Goal: Task Accomplishment & Management: Manage account settings

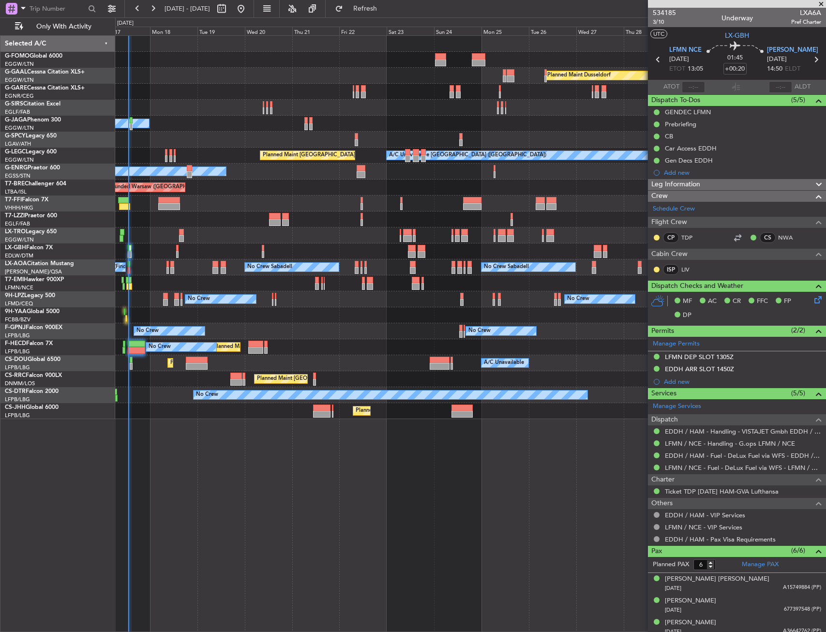
type input "13:01"
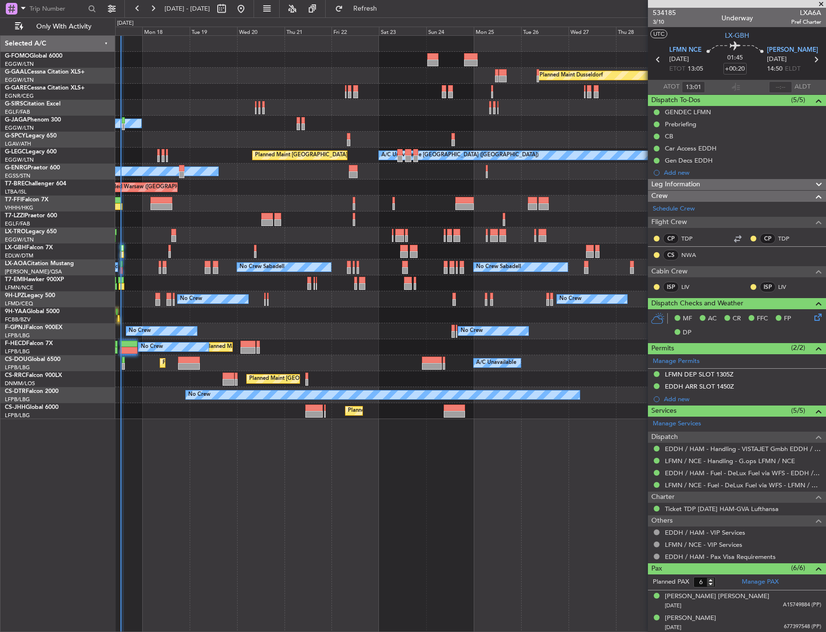
click at [153, 368] on div "Planned Maint [GEOGRAPHIC_DATA] ([GEOGRAPHIC_DATA]) A/C Unavailable Planned Mai…" at bounding box center [470, 363] width 710 height 16
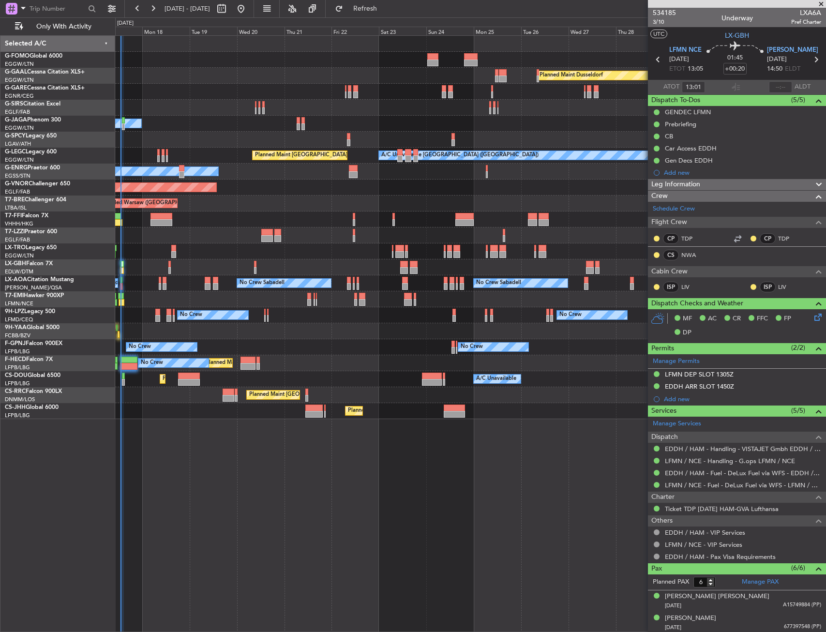
click at [157, 298] on div "Planned Maint [PERSON_NAME]" at bounding box center [470, 299] width 710 height 16
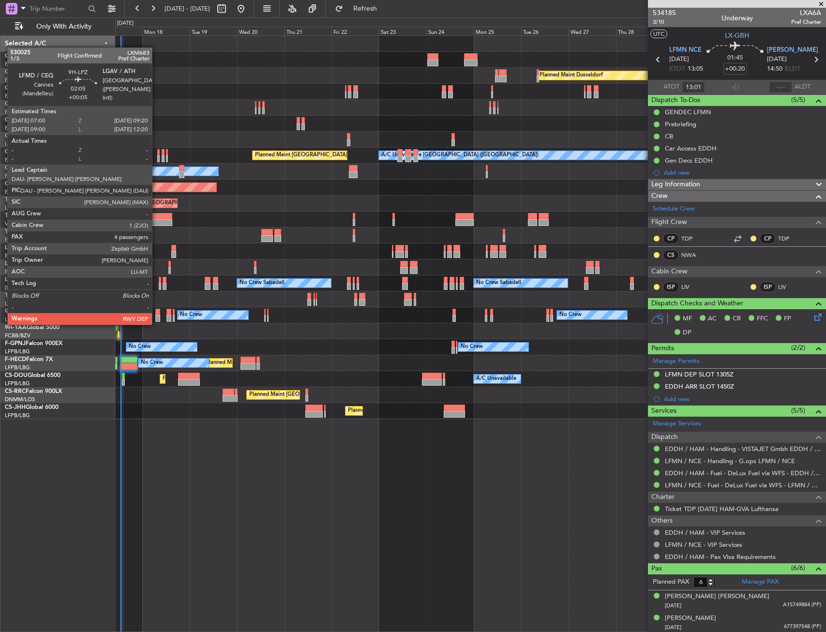
click at [156, 315] on div at bounding box center [157, 318] width 5 height 7
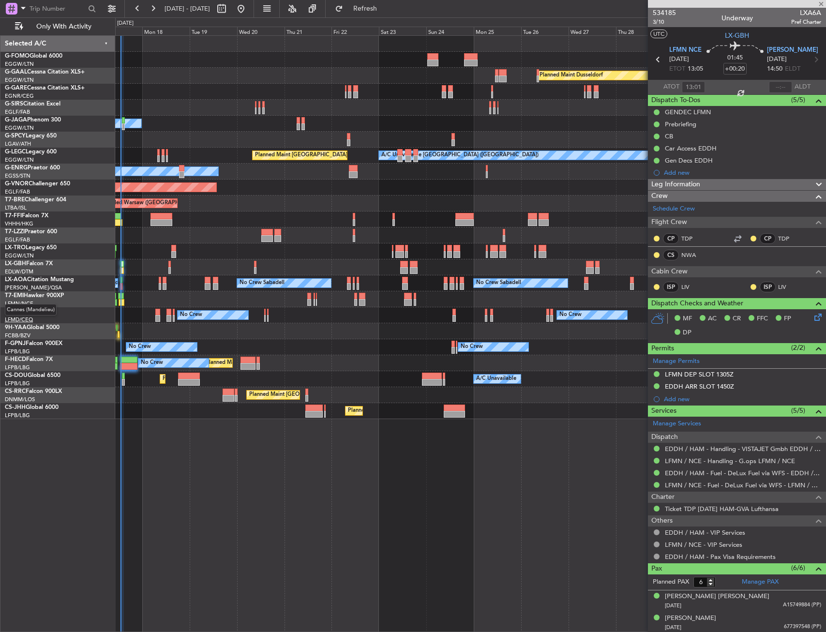
type input "+00:05"
type input "4"
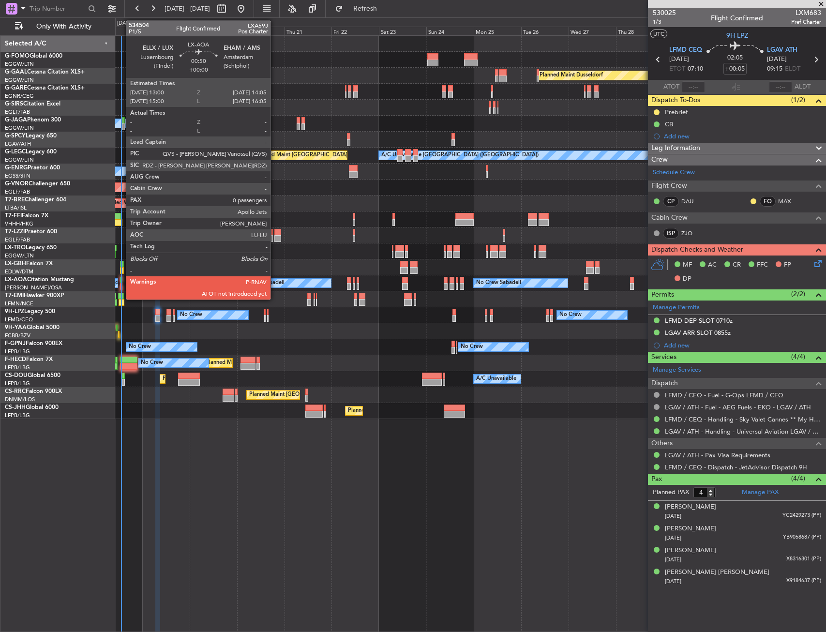
click at [121, 284] on div at bounding box center [121, 286] width 2 height 7
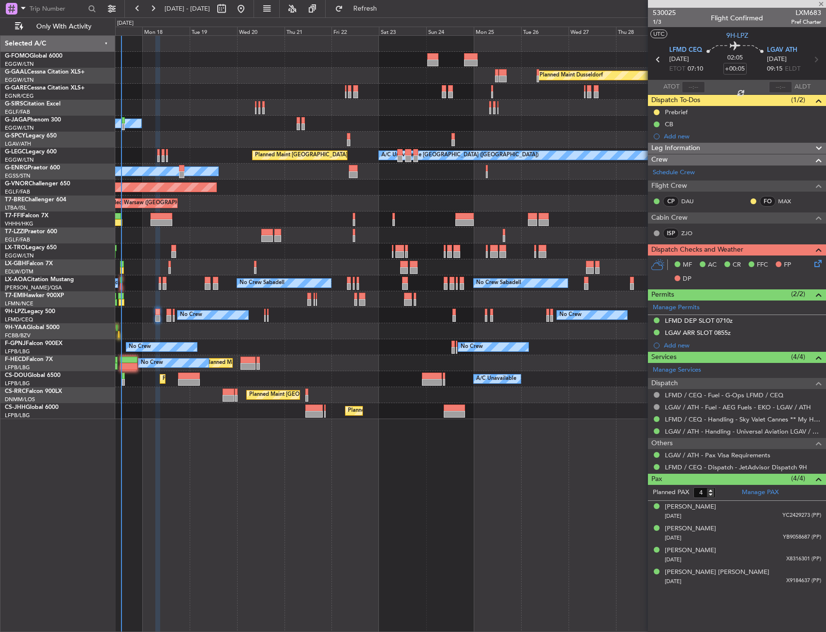
type input "0"
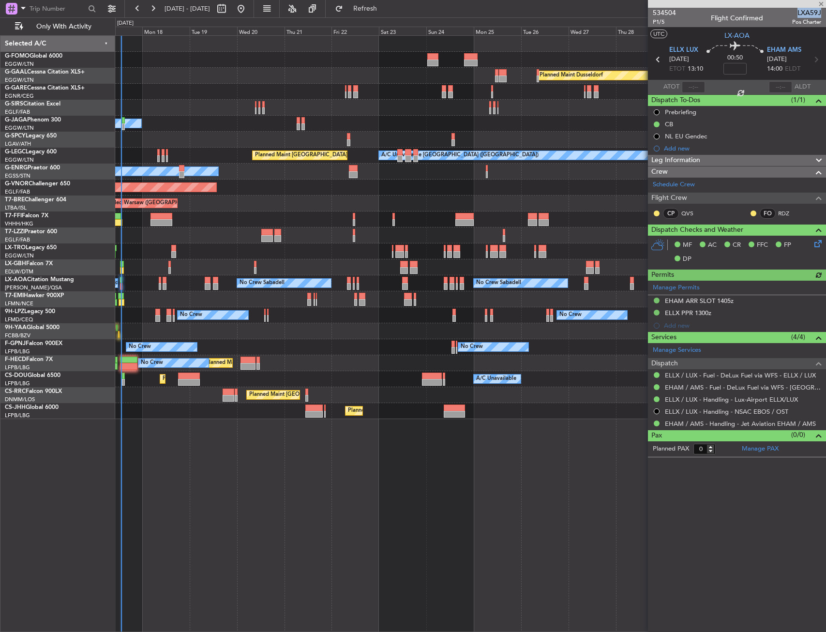
drag, startPoint x: 799, startPoint y: 11, endPoint x: 820, endPoint y: 12, distance: 20.8
click at [820, 12] on span "LXA59J" at bounding box center [806, 13] width 29 height 10
copy span "LXA59J"
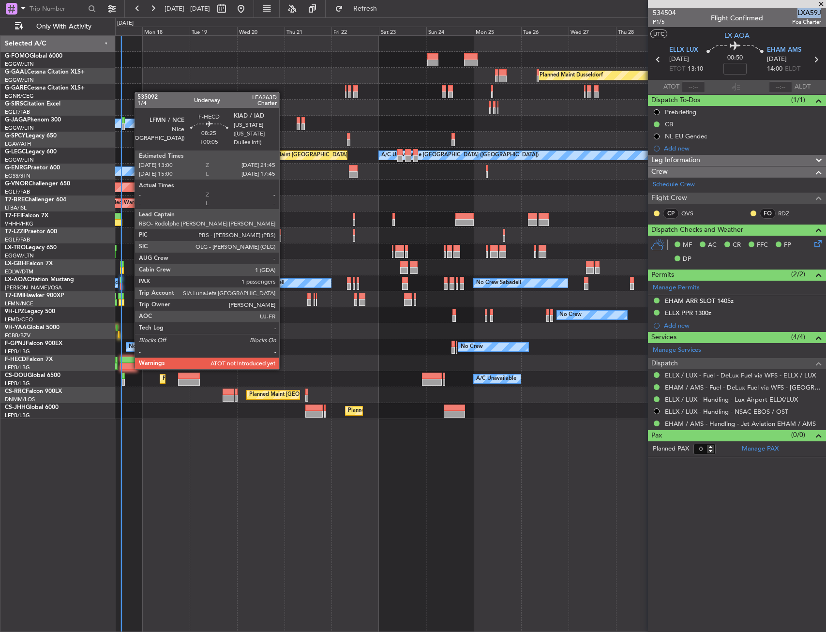
click at [130, 359] on div at bounding box center [128, 360] width 17 height 7
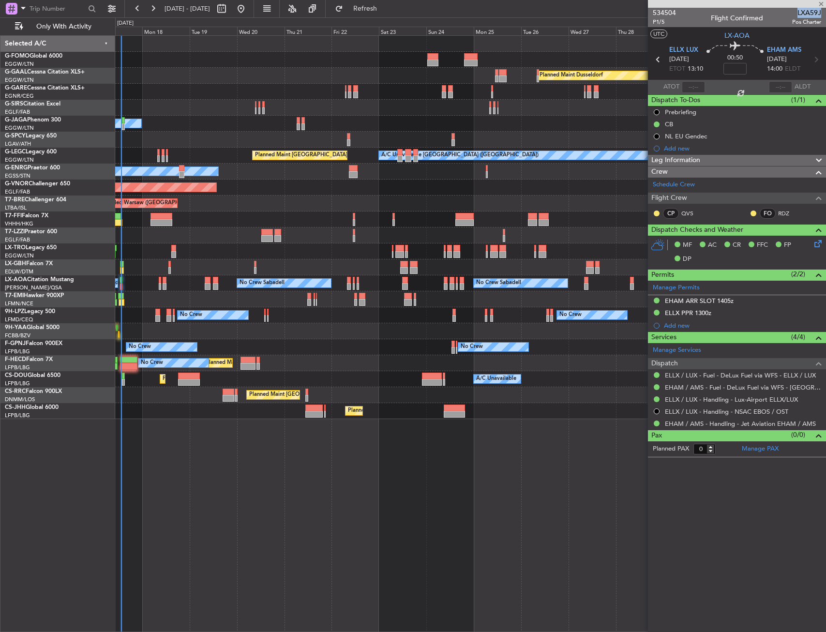
type input "+00:05"
type input "1"
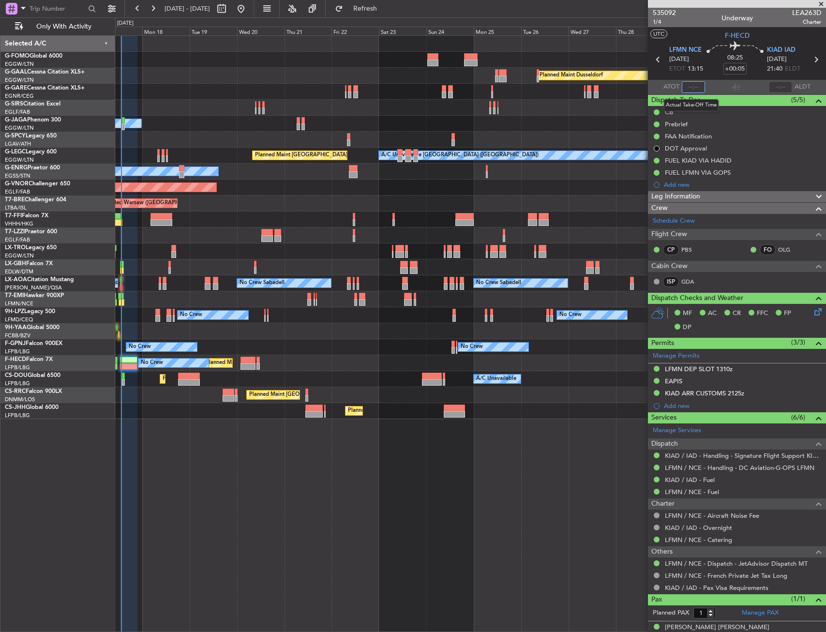
click at [693, 86] on input "text" at bounding box center [693, 87] width 23 height 12
click at [712, 72] on div "08:25 +00:05" at bounding box center [735, 60] width 64 height 36
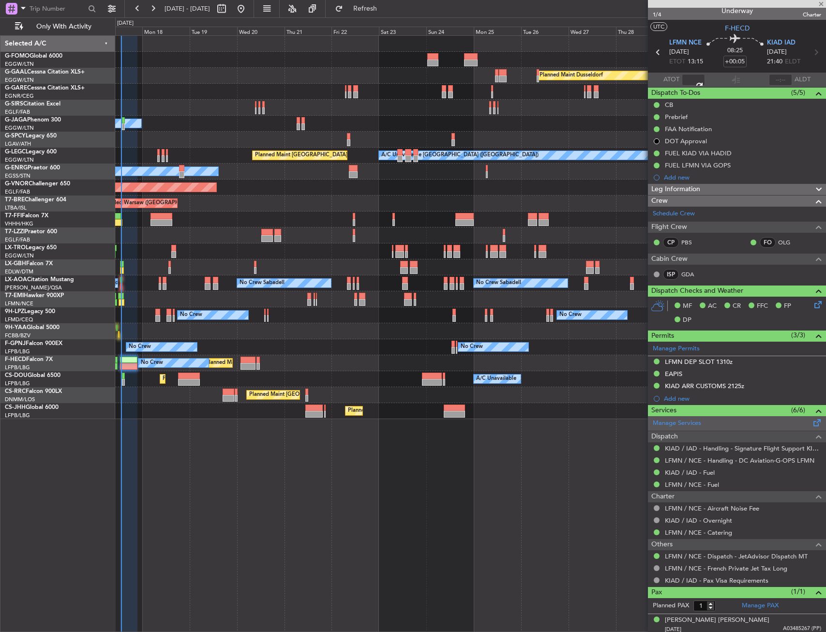
scroll to position [11, 0]
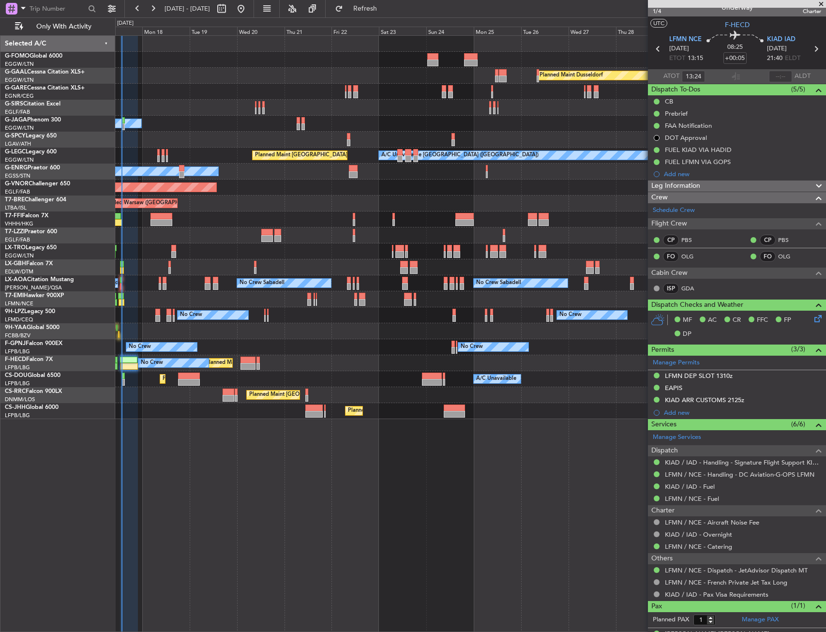
type input "13:24"
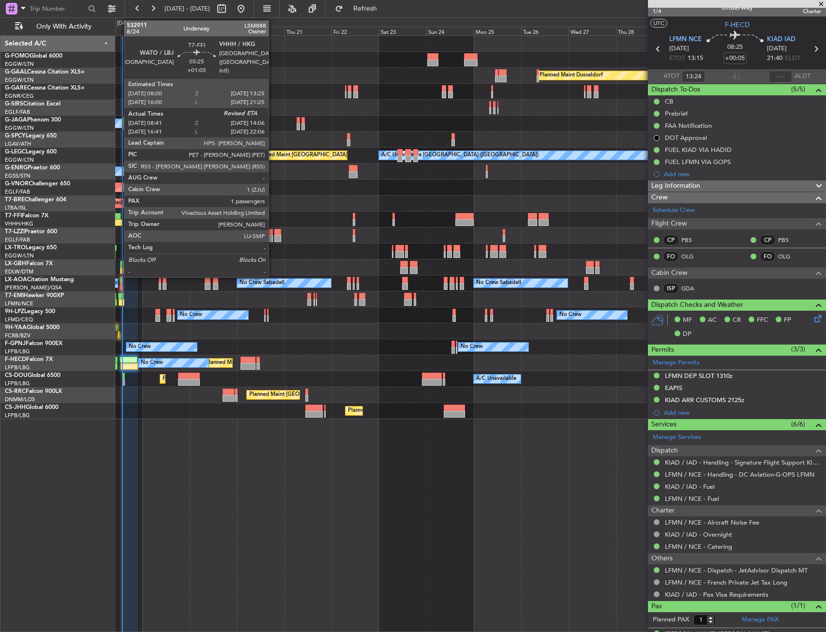
click at [119, 217] on div at bounding box center [115, 216] width 11 height 7
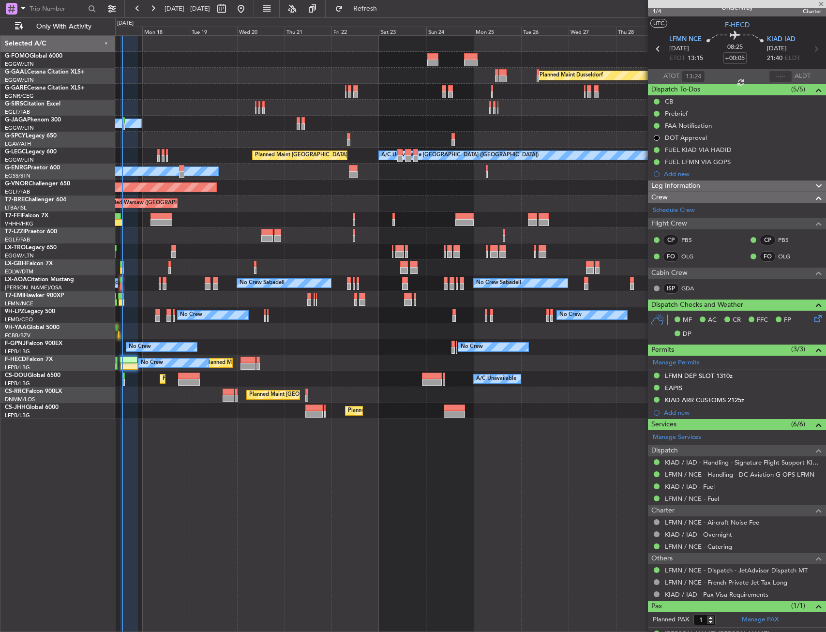
type input "+01:05"
type input "08:41"
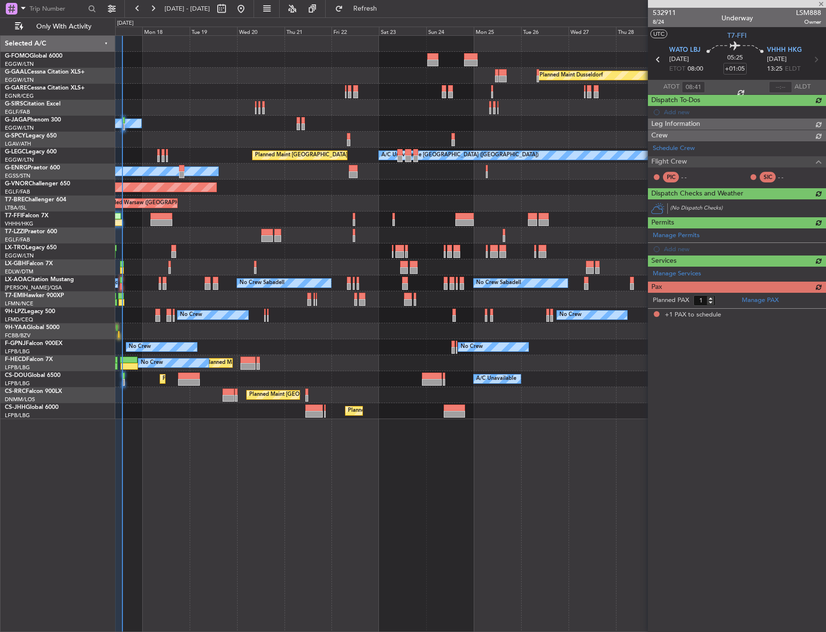
scroll to position [0, 0]
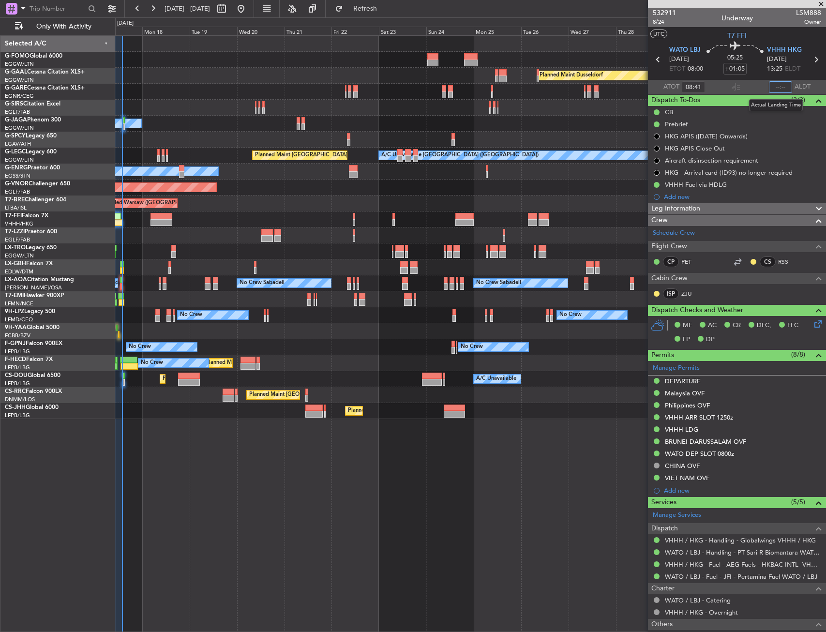
click at [770, 86] on input "text" at bounding box center [780, 87] width 23 height 12
click at [749, 86] on section "ATOT 08:41 1344 ALDT" at bounding box center [737, 87] width 178 height 15
type input "13:44"
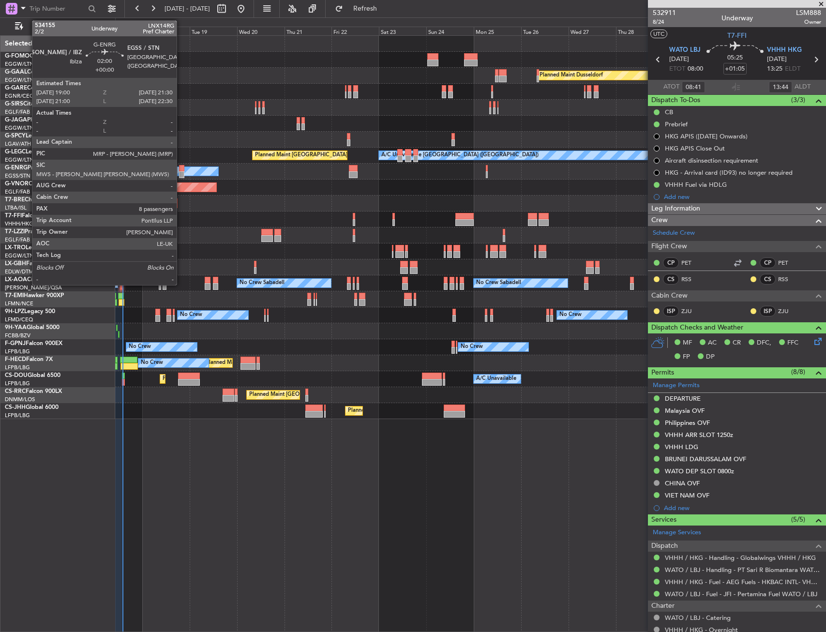
click at [181, 170] on div at bounding box center [181, 168] width 5 height 7
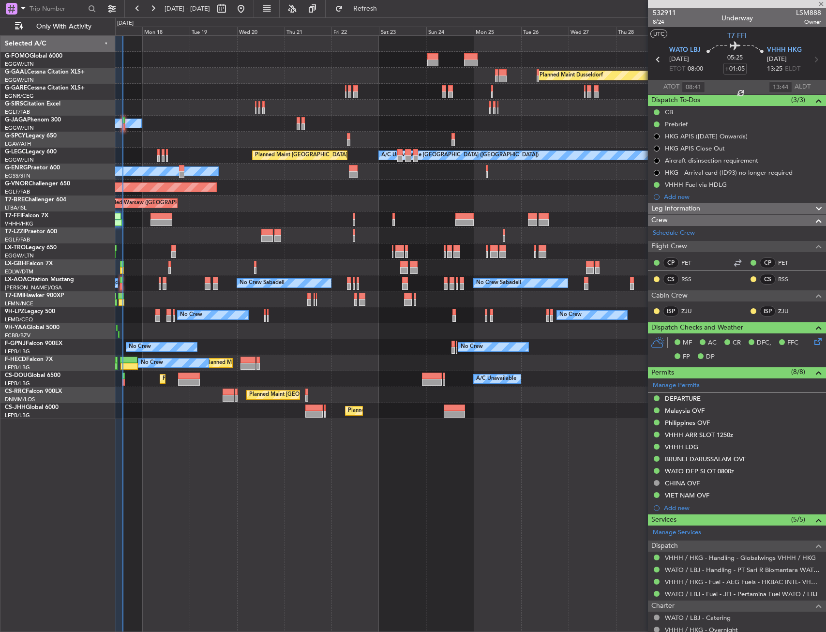
type input "8"
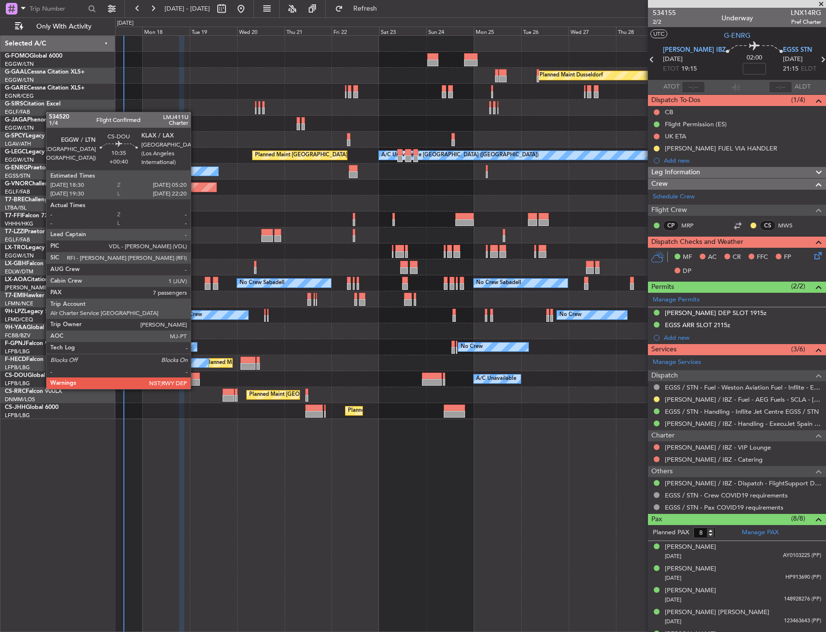
click at [195, 379] on div at bounding box center [189, 382] width 22 height 7
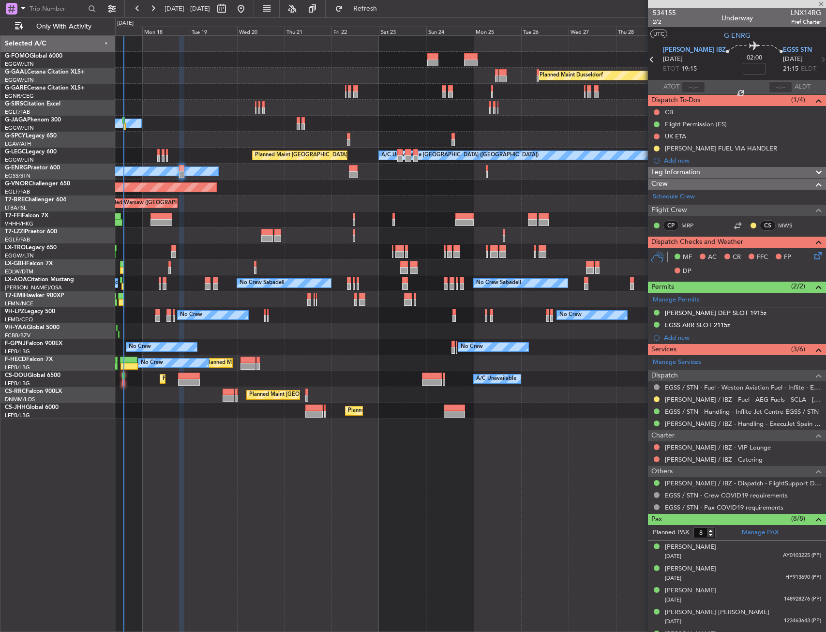
type input "+00:40"
type input "7"
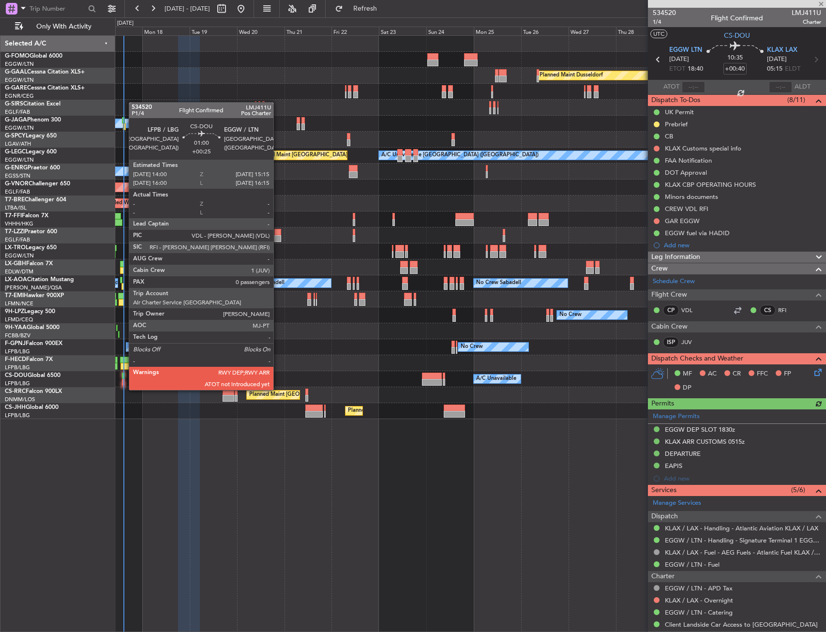
click at [124, 380] on div at bounding box center [123, 382] width 3 height 7
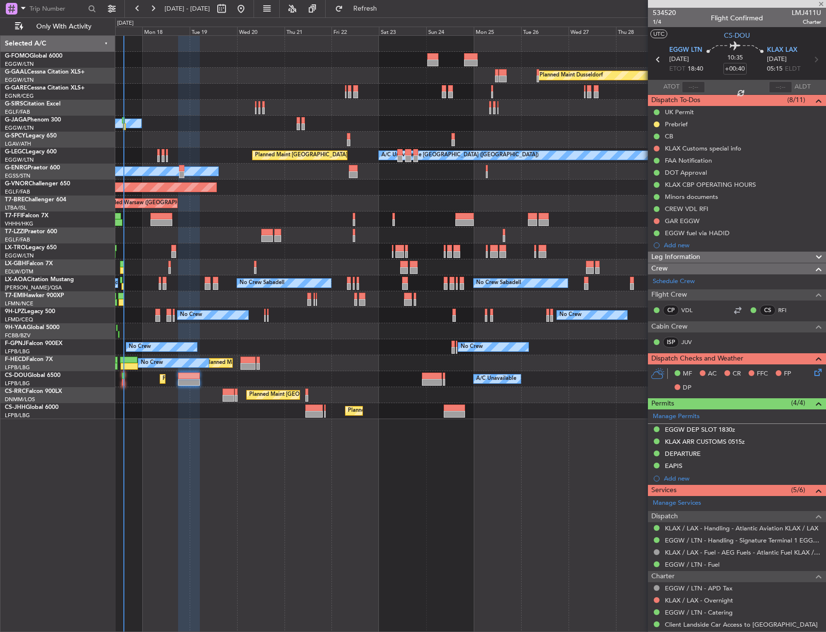
type input "+00:25"
type input "0"
